Goal: Task Accomplishment & Management: Use online tool/utility

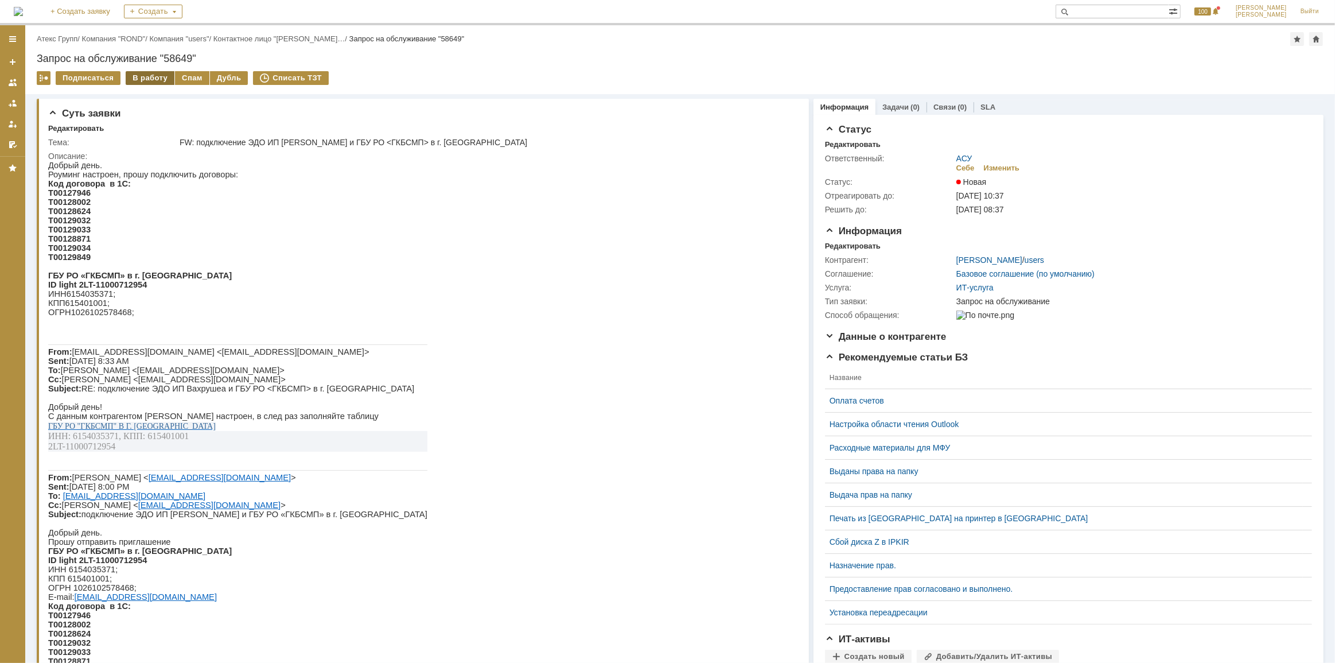
click at [152, 76] on div "В работу" at bounding box center [150, 78] width 49 height 14
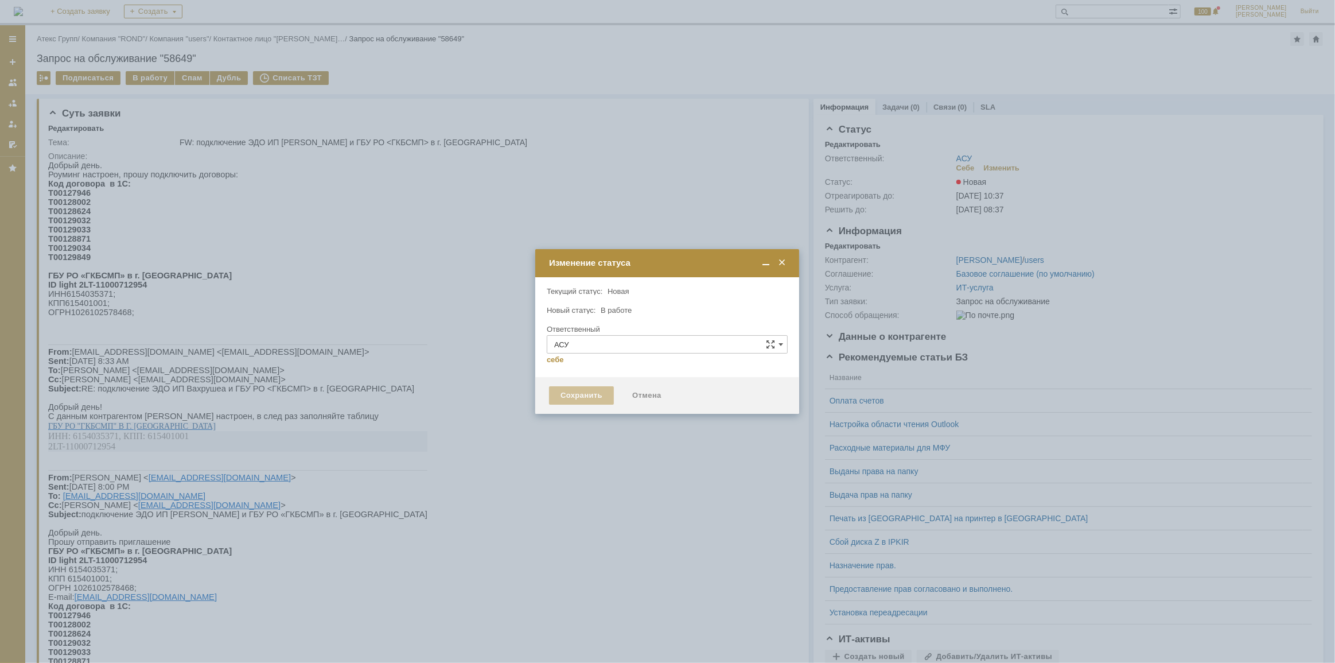
type input "[PERSON_NAME]"
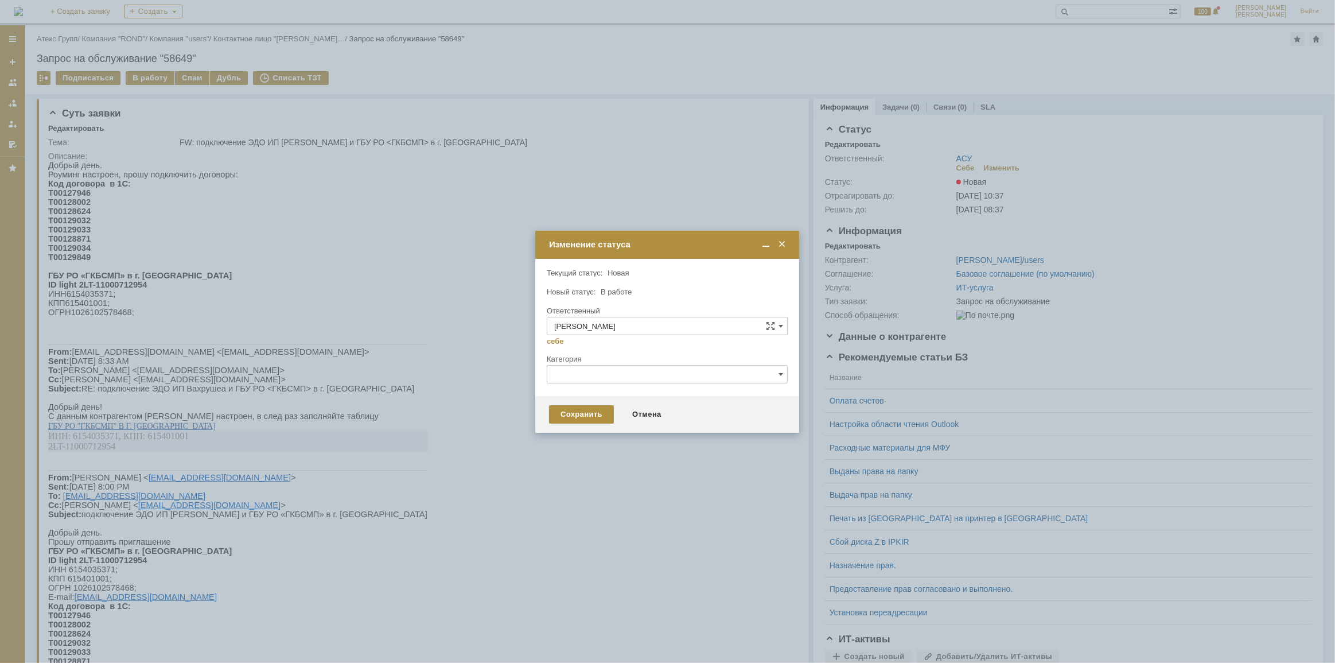
click at [556, 426] on div "Сохранить Отмена" at bounding box center [667, 414] width 264 height 37
click at [555, 420] on div "Сохранить" at bounding box center [581, 414] width 65 height 18
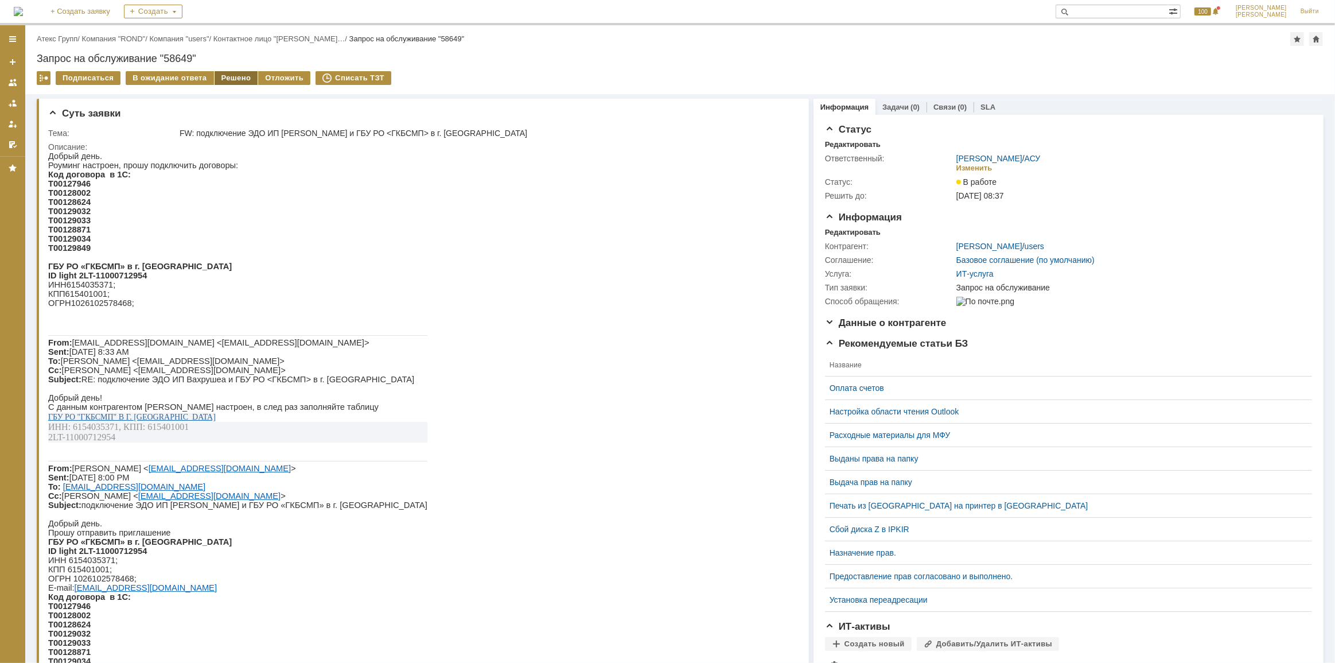
click at [233, 75] on div "Решено" at bounding box center [237, 78] width 44 height 14
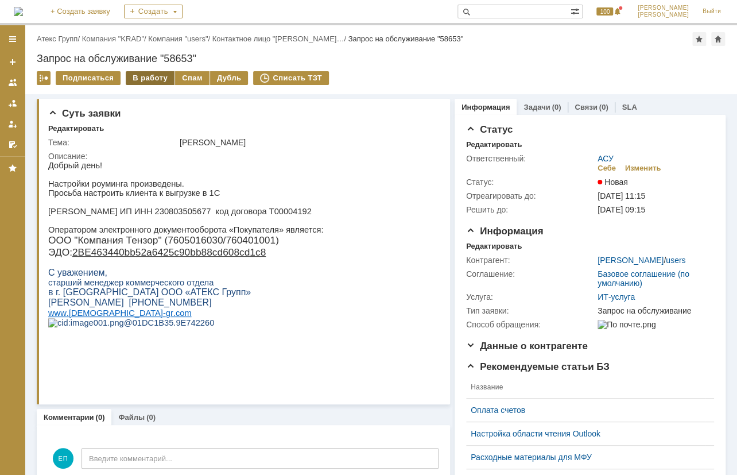
click at [137, 73] on div "В работу" at bounding box center [150, 78] width 49 height 14
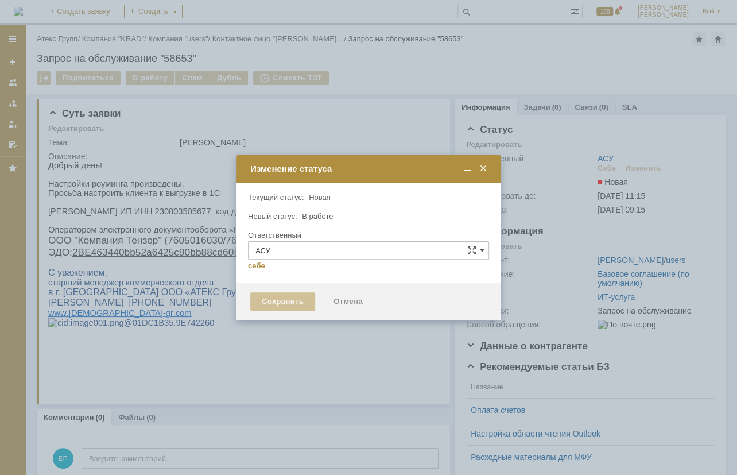
type input "[PERSON_NAME]"
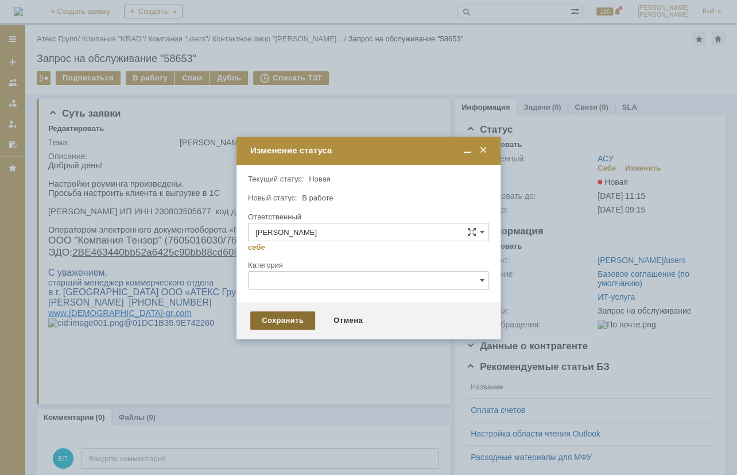
click at [271, 313] on div "Сохранить" at bounding box center [282, 320] width 65 height 18
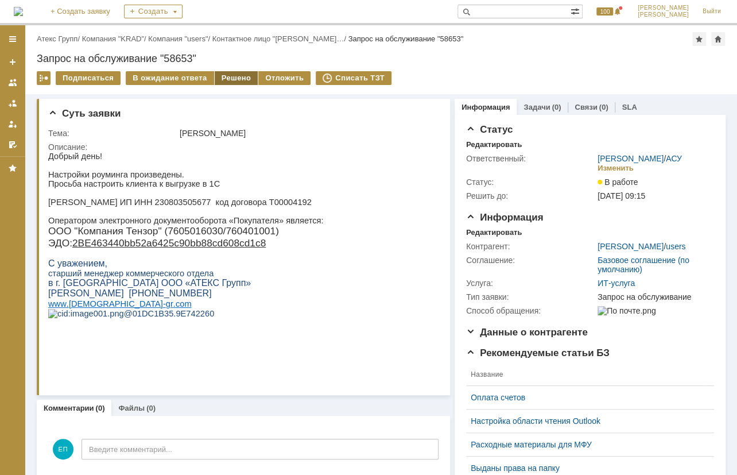
click at [216, 81] on div "Решено" at bounding box center [237, 78] width 44 height 14
